Goal: Use online tool/utility: Utilize a website feature to perform a specific function

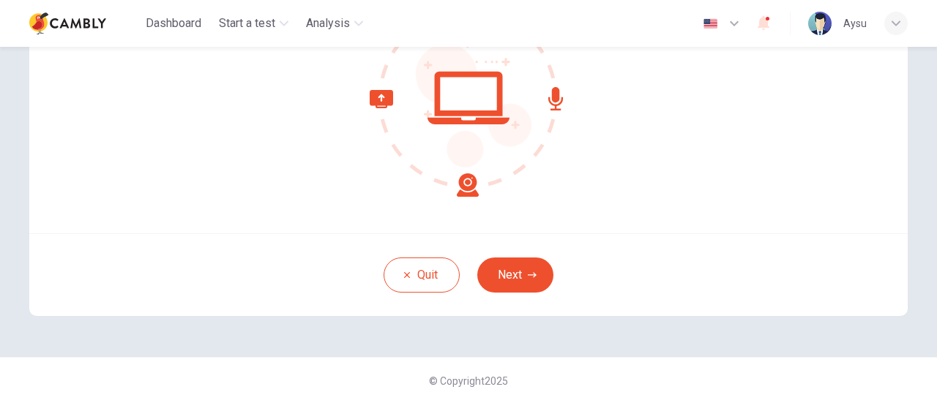
scroll to position [204, 0]
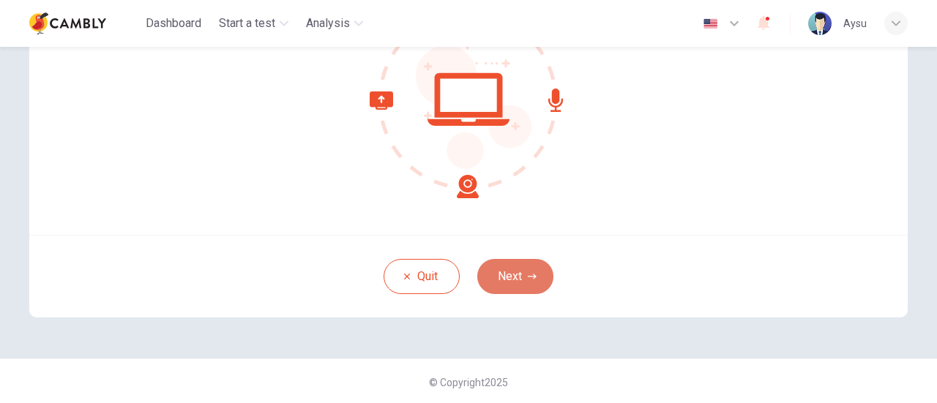
click at [509, 282] on button "Next" at bounding box center [515, 276] width 76 height 35
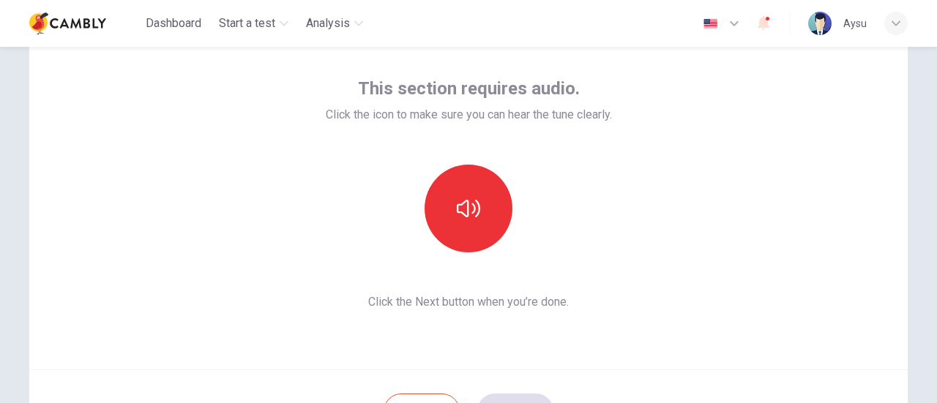
scroll to position [71, 0]
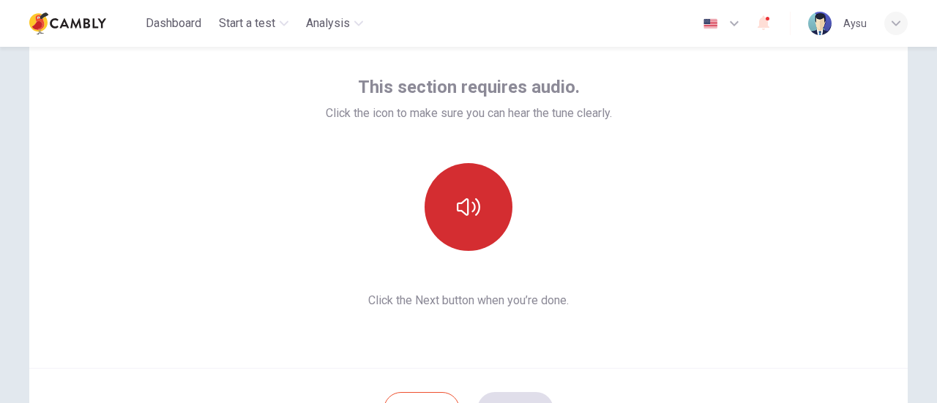
click at [468, 233] on button "button" at bounding box center [468, 207] width 88 height 88
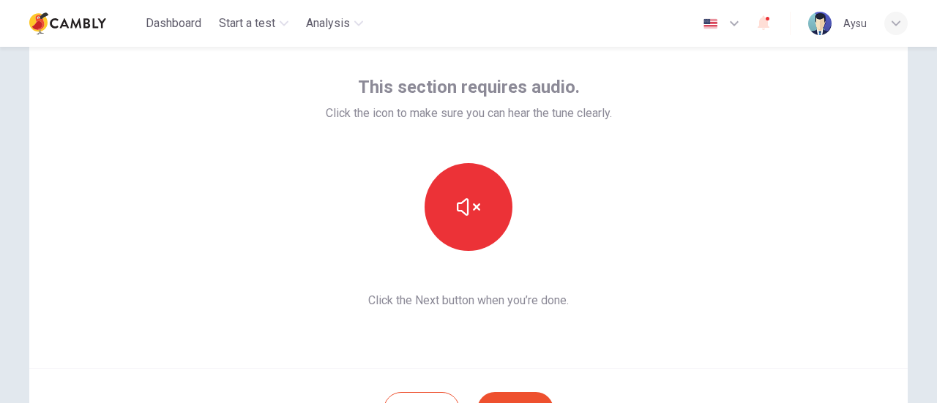
scroll to position [206, 0]
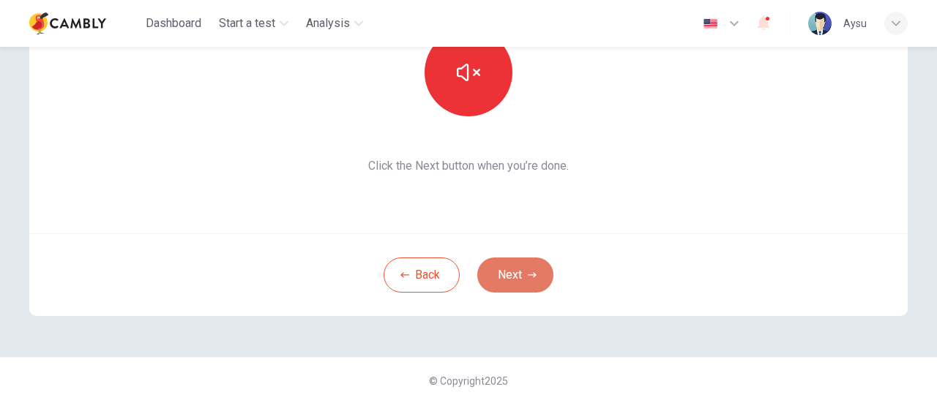
click at [510, 266] on button "Next" at bounding box center [515, 275] width 76 height 35
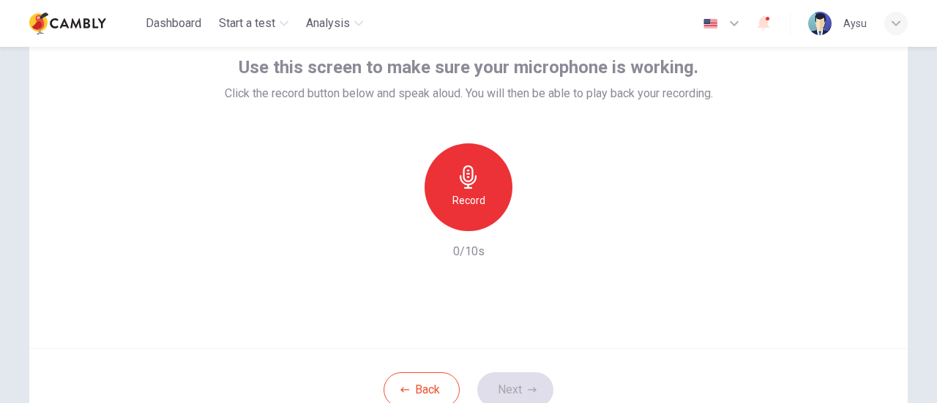
scroll to position [68, 0]
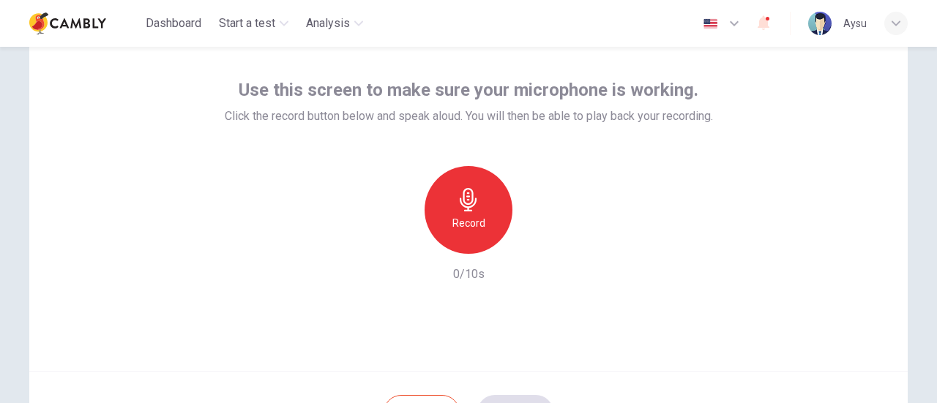
click at [479, 217] on h6 "Record" at bounding box center [468, 223] width 33 height 18
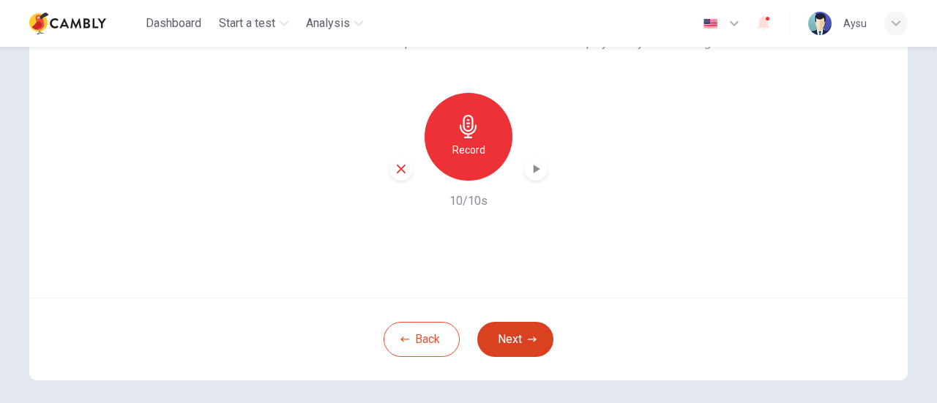
scroll to position [129, 0]
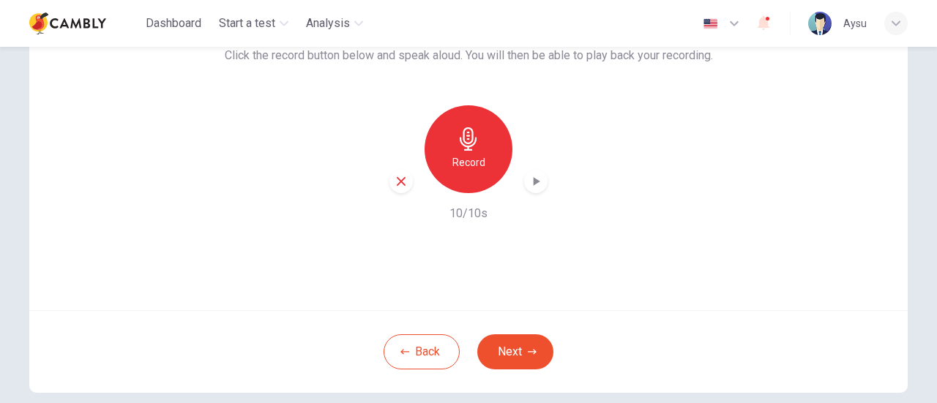
click at [528, 184] on icon "button" at bounding box center [535, 181] width 15 height 15
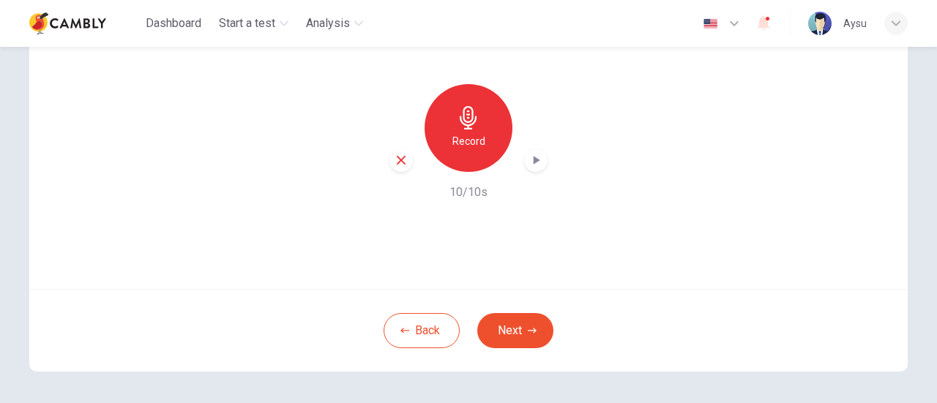
scroll to position [154, 0]
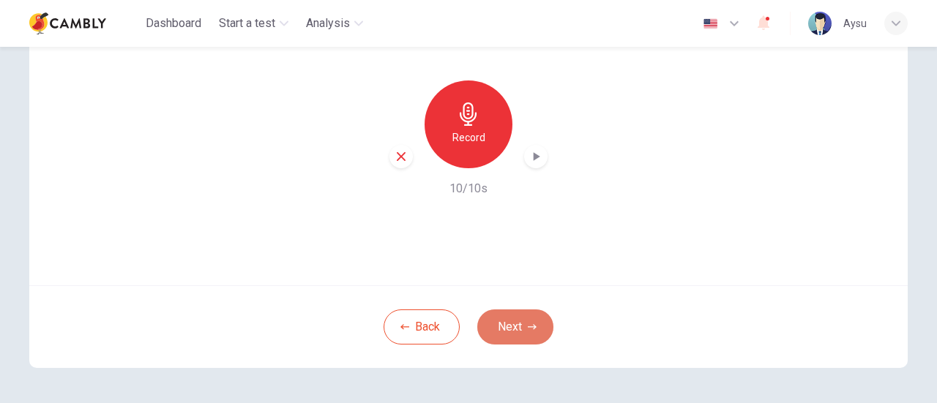
click at [517, 325] on button "Next" at bounding box center [515, 326] width 76 height 35
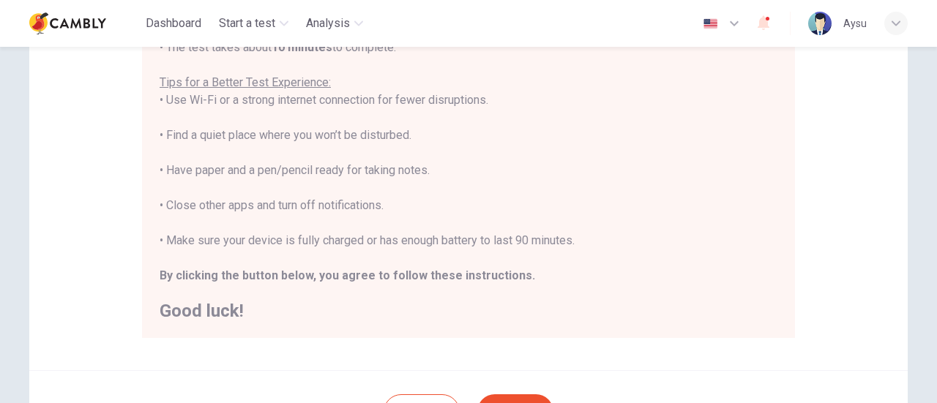
scroll to position [273, 0]
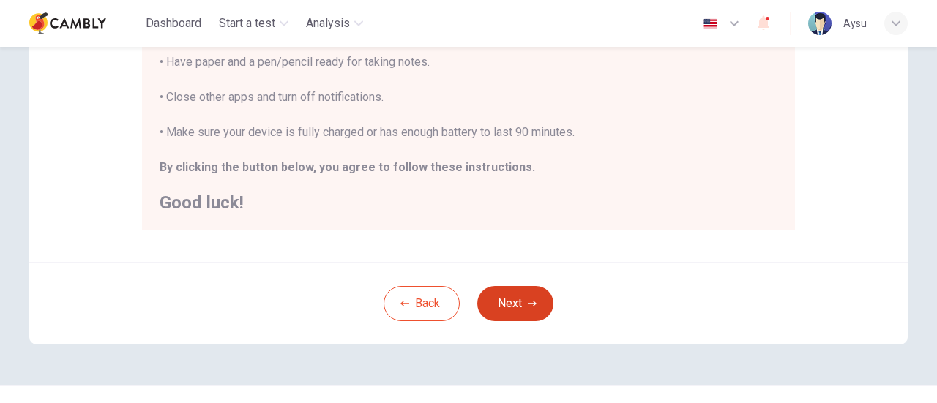
click at [509, 307] on button "Next" at bounding box center [515, 303] width 76 height 35
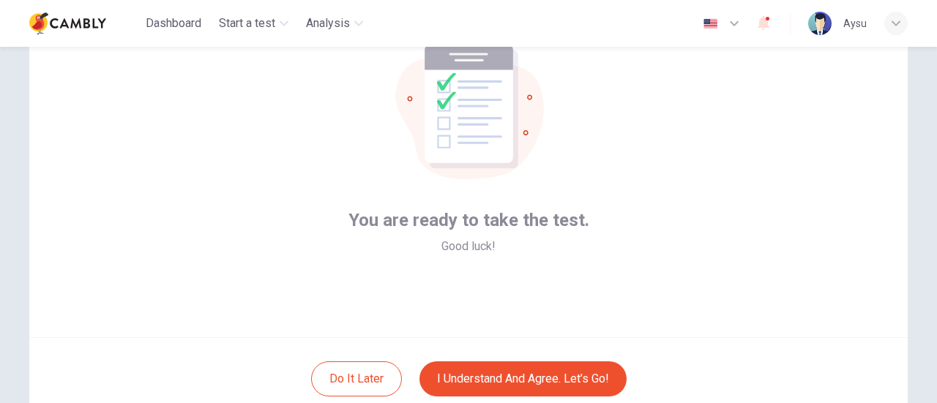
scroll to position [108, 0]
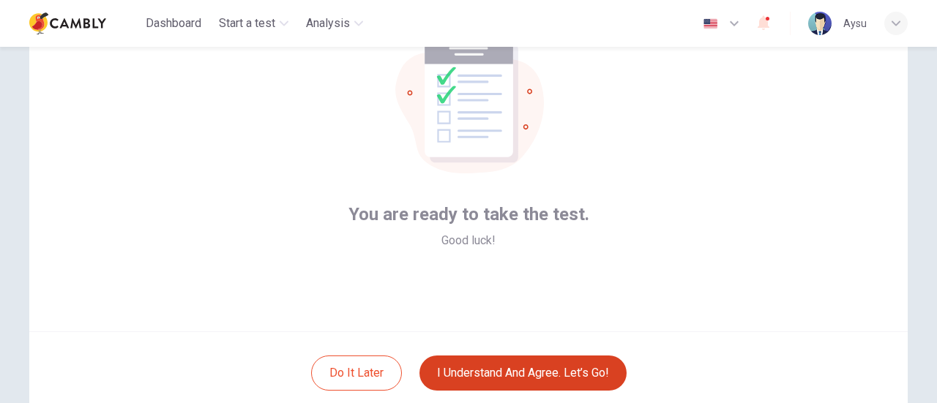
click at [539, 369] on button "I understand and agree. Let’s go!" at bounding box center [522, 373] width 207 height 35
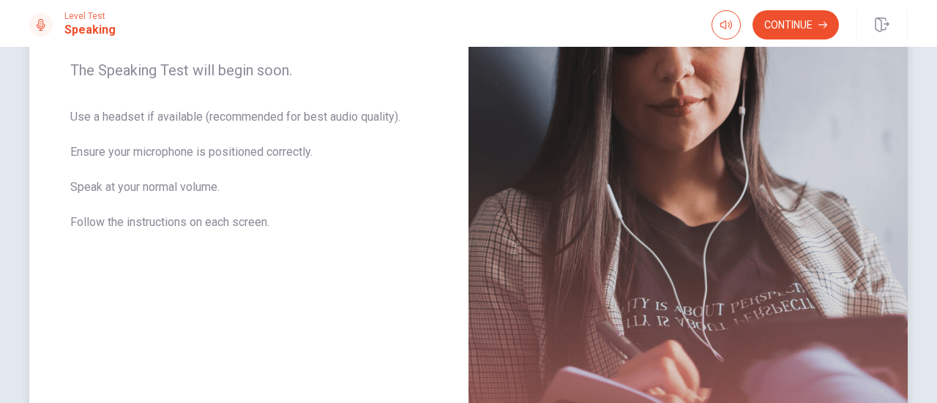
scroll to position [239, 0]
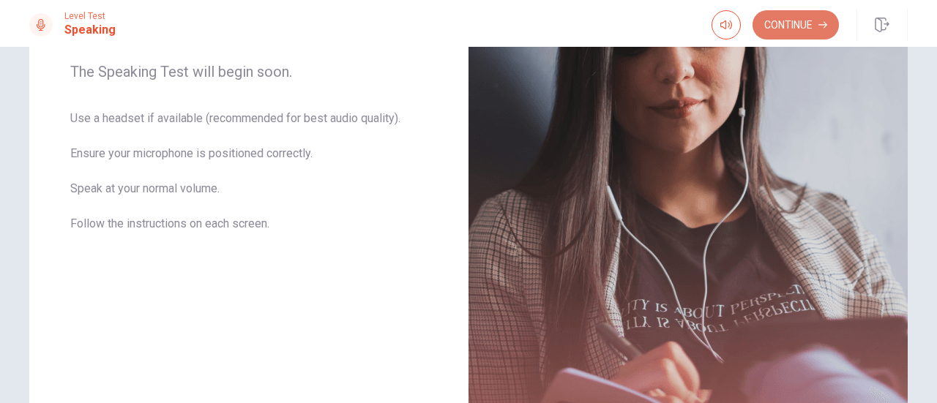
click at [806, 29] on button "Continue" at bounding box center [795, 24] width 86 height 29
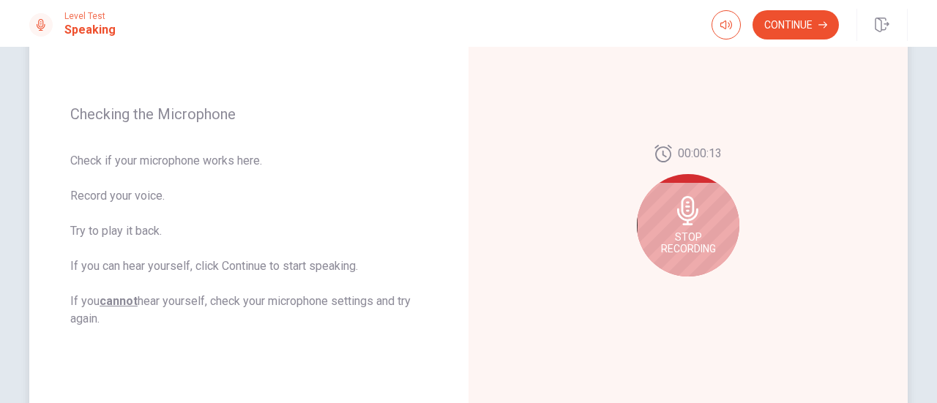
scroll to position [179, 0]
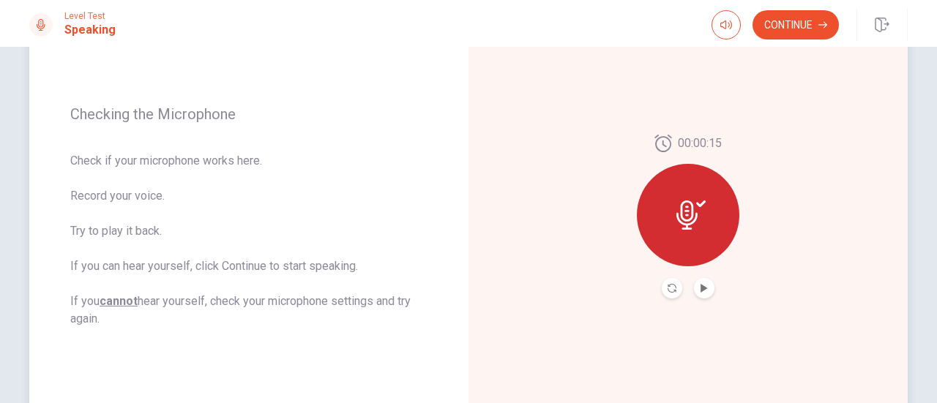
click at [663, 293] on button "Record Again" at bounding box center [671, 288] width 20 height 20
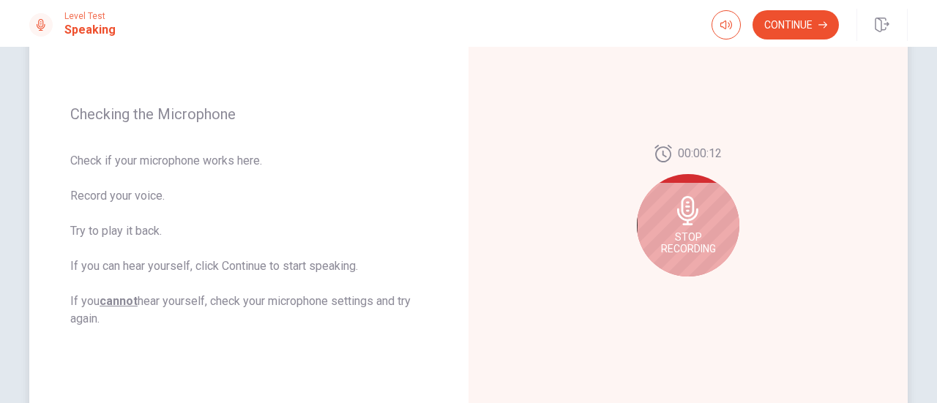
click at [697, 248] on span "Stop Recording" at bounding box center [688, 242] width 55 height 23
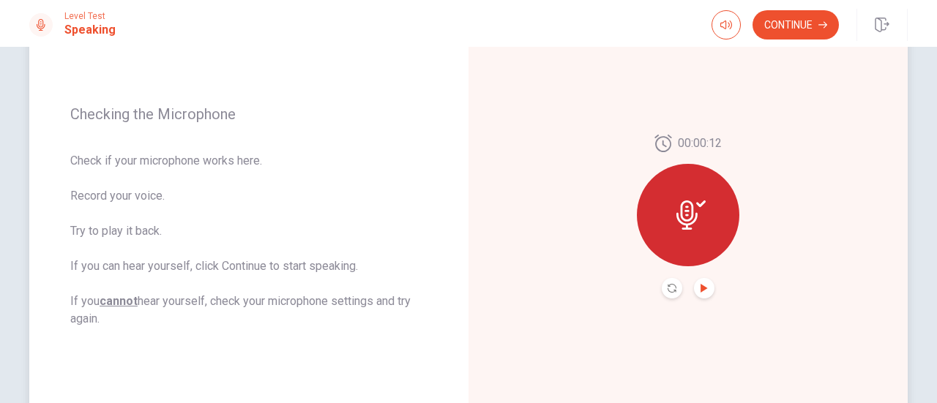
click at [700, 287] on icon "Play Audio" at bounding box center [703, 288] width 7 height 9
click at [811, 29] on button "Continue" at bounding box center [795, 24] width 86 height 29
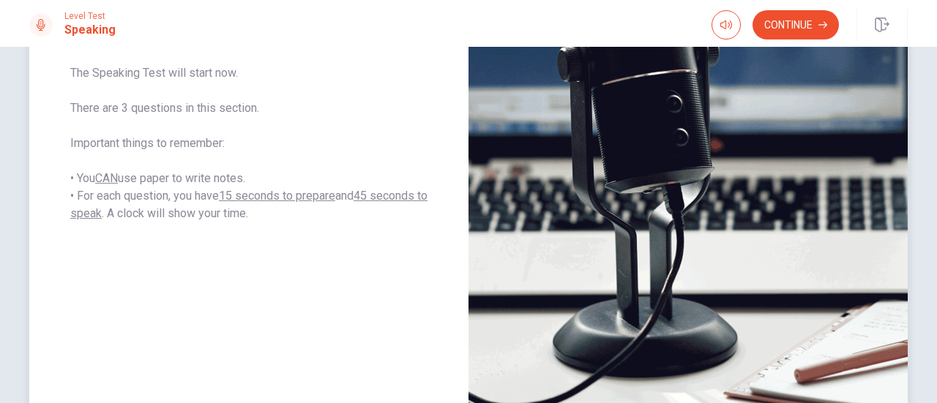
scroll to position [190, 0]
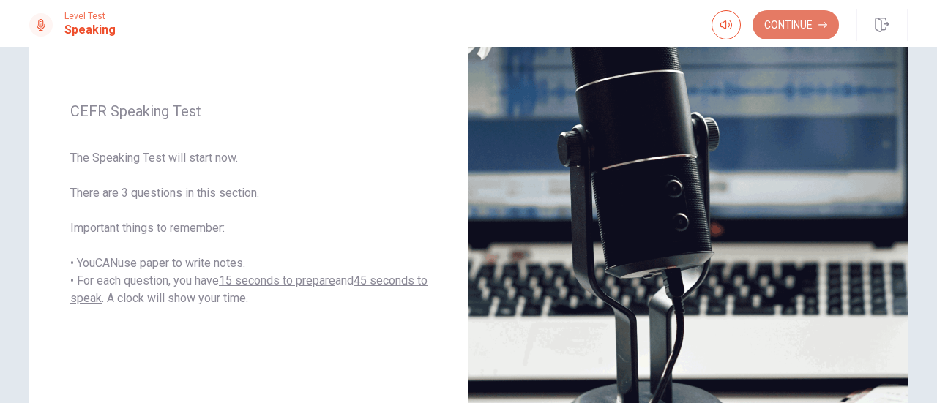
click at [792, 20] on button "Continue" at bounding box center [795, 24] width 86 height 29
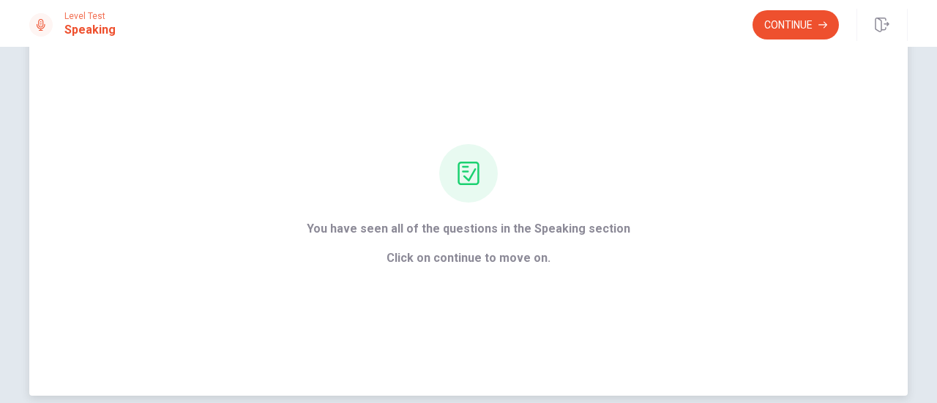
scroll to position [60, 0]
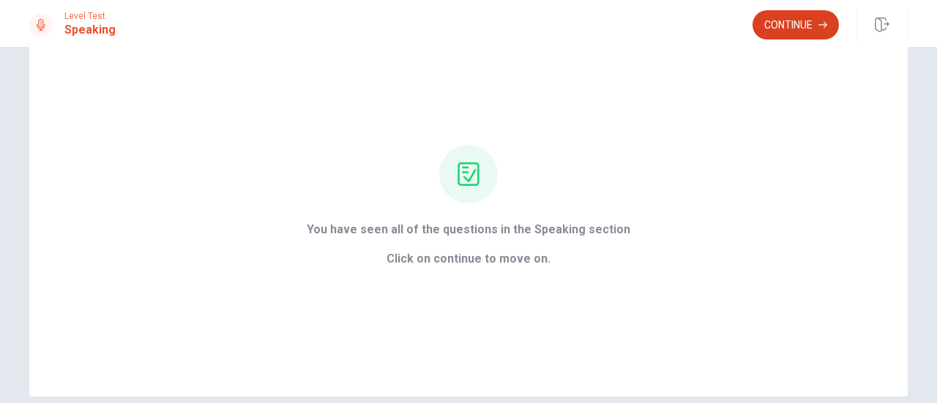
click at [769, 25] on button "Continue" at bounding box center [795, 24] width 86 height 29
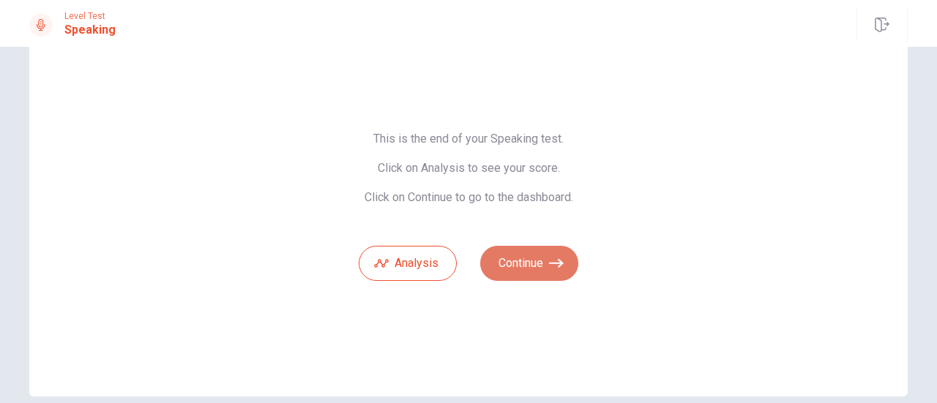
click at [525, 265] on button "Continue" at bounding box center [529, 263] width 98 height 35
